Goal: Transaction & Acquisition: Purchase product/service

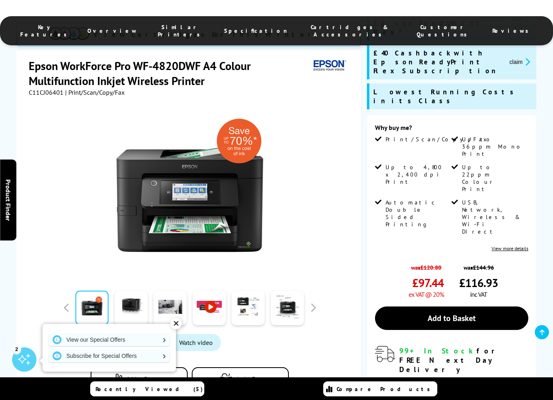
scroll to position [140, 0]
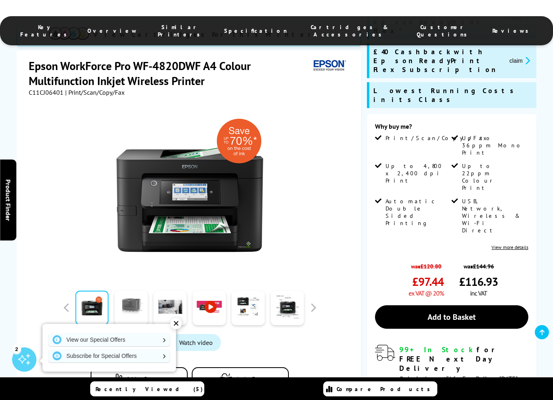
click at [140, 291] on link at bounding box center [131, 308] width 33 height 34
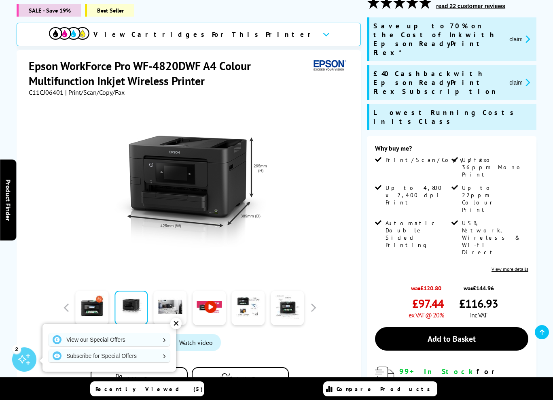
scroll to position [119, 0]
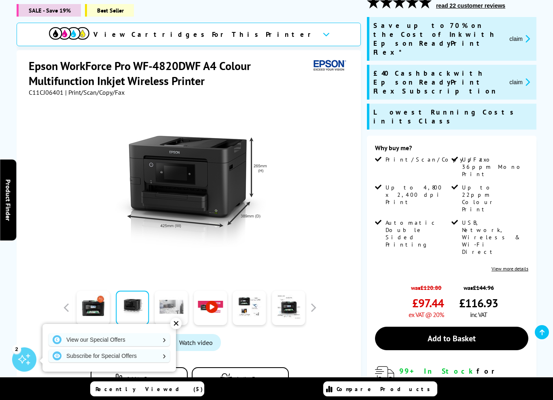
click at [175, 299] on link at bounding box center [171, 308] width 33 height 34
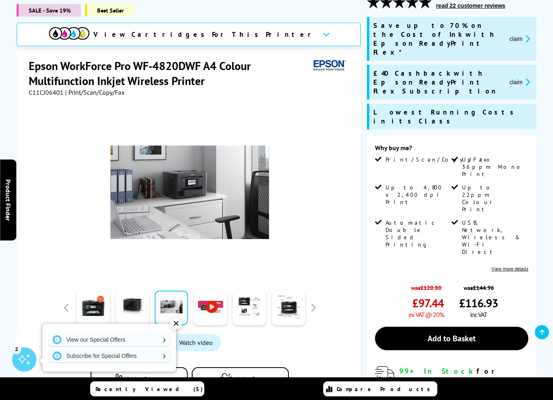
click at [202, 301] on link at bounding box center [210, 308] width 33 height 34
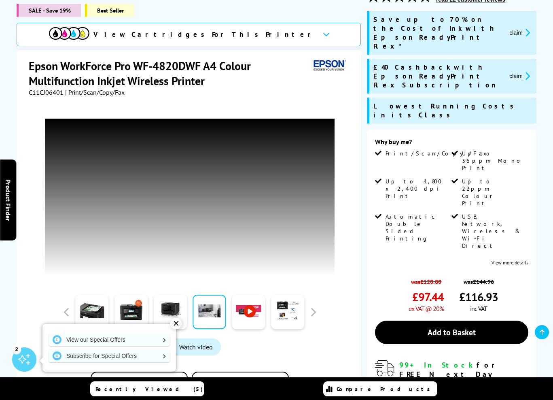
scroll to position [125, 0]
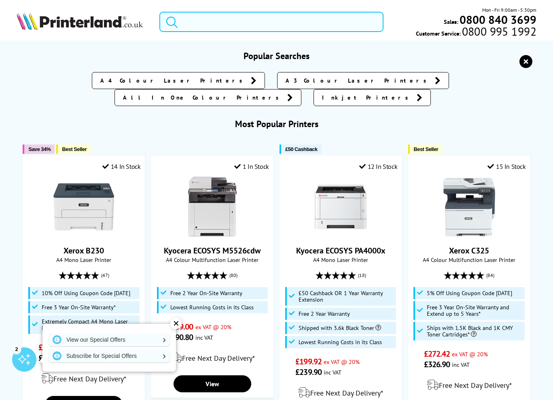
drag, startPoint x: 180, startPoint y: 21, endPoint x: 234, endPoint y: 22, distance: 53.8
click at [234, 22] on input "search" at bounding box center [271, 22] width 225 height 20
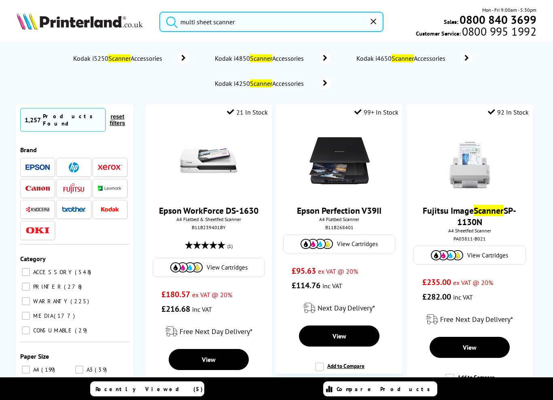
type input "multi sheet scanner"
click at [160, 12] on button "submit" at bounding box center [170, 21] width 20 height 18
